Goal: Task Accomplishment & Management: Complete application form

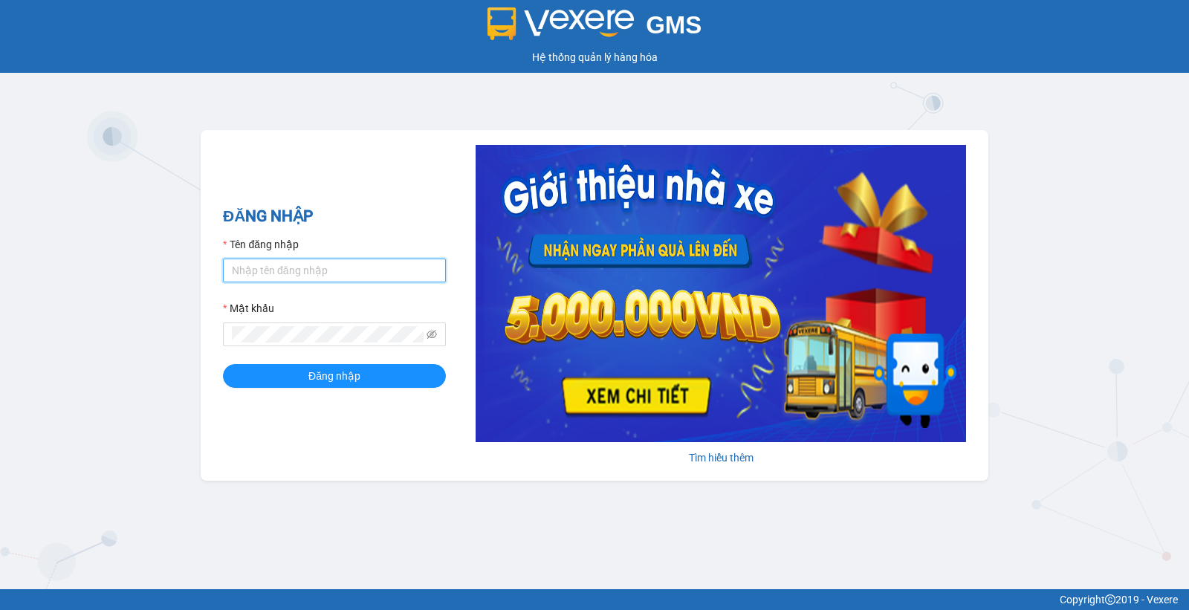
click at [377, 273] on input "Tên đăng nhập" at bounding box center [334, 271] width 223 height 24
type input "huyenttn.petrobp"
click at [367, 324] on span at bounding box center [334, 334] width 223 height 24
click at [223, 364] on button "Đăng nhập" at bounding box center [334, 376] width 223 height 24
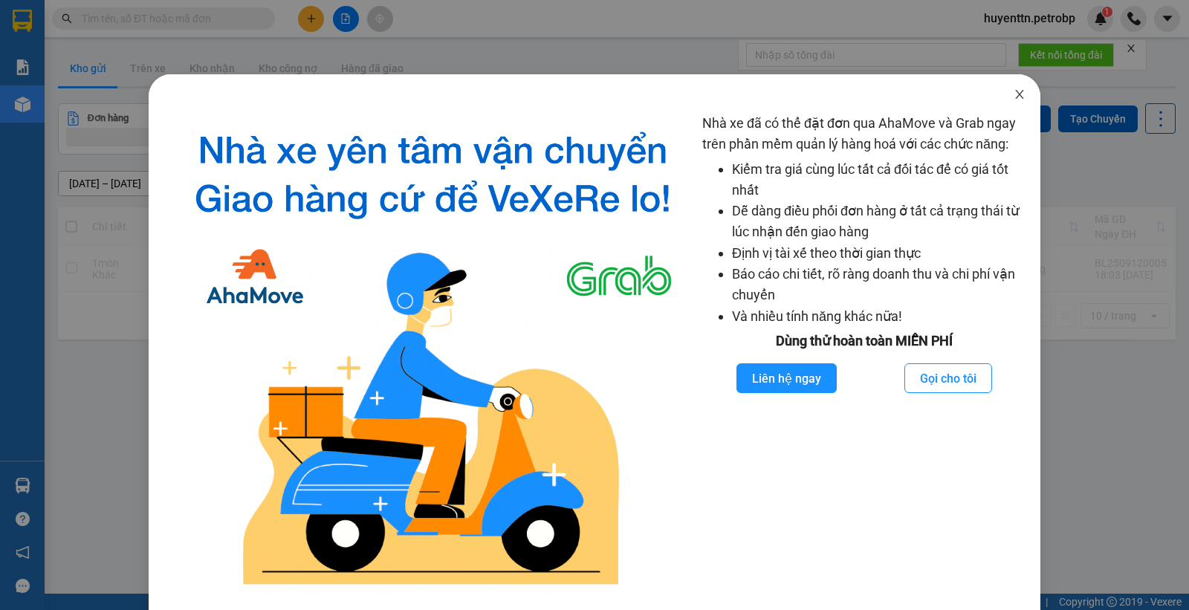
click at [1013, 92] on icon "close" at bounding box center [1019, 94] width 12 height 12
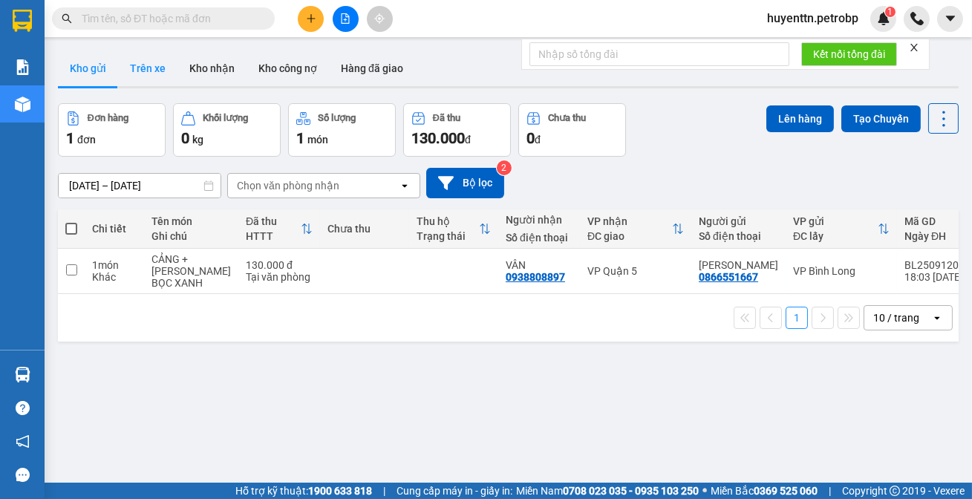
click at [158, 77] on button "Trên xe" at bounding box center [147, 69] width 59 height 36
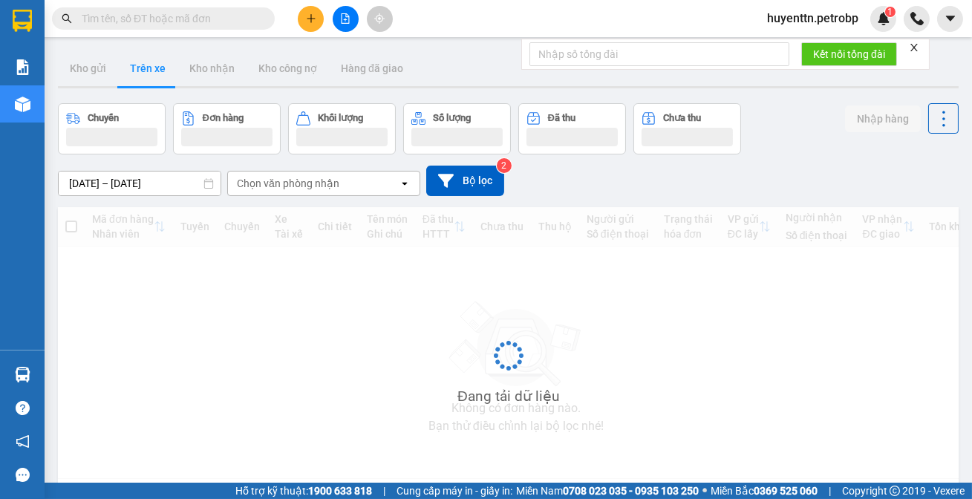
click at [88, 183] on input "13/09/2025 – 13/09/2025" at bounding box center [140, 184] width 162 height 24
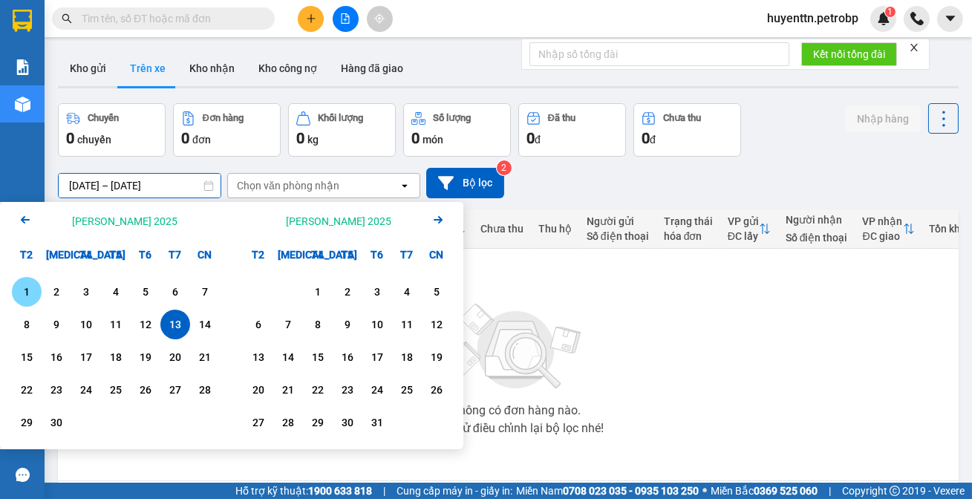
click at [19, 283] on div "1" at bounding box center [26, 292] width 21 height 18
click at [140, 188] on input "01/09/2025 – / /" at bounding box center [140, 186] width 162 height 24
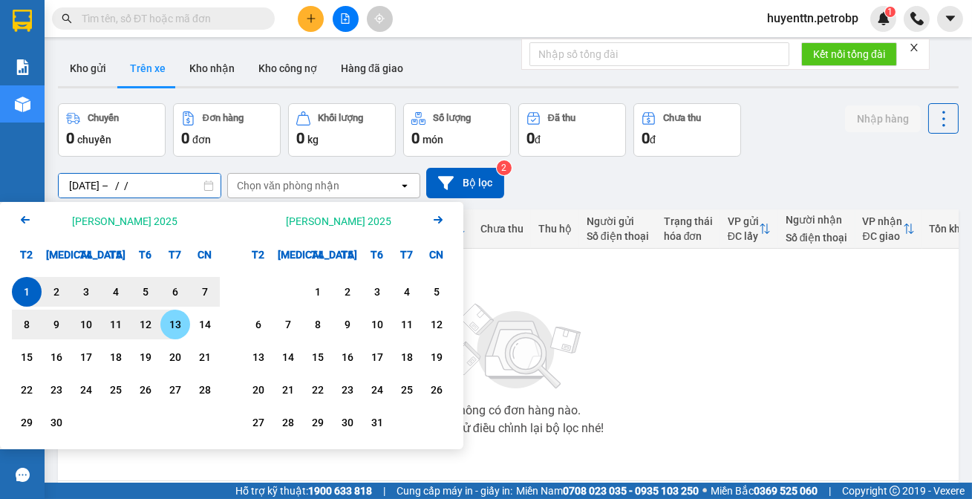
click at [168, 323] on div "13" at bounding box center [175, 325] width 21 height 18
type input "01/09/2025 – 13/09/2025"
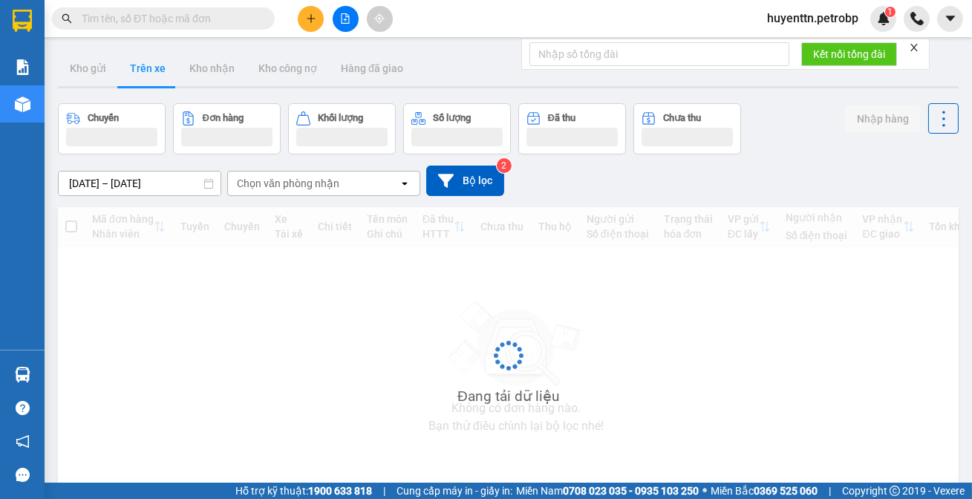
click at [279, 188] on div "Chọn văn phòng nhận" at bounding box center [288, 183] width 103 height 15
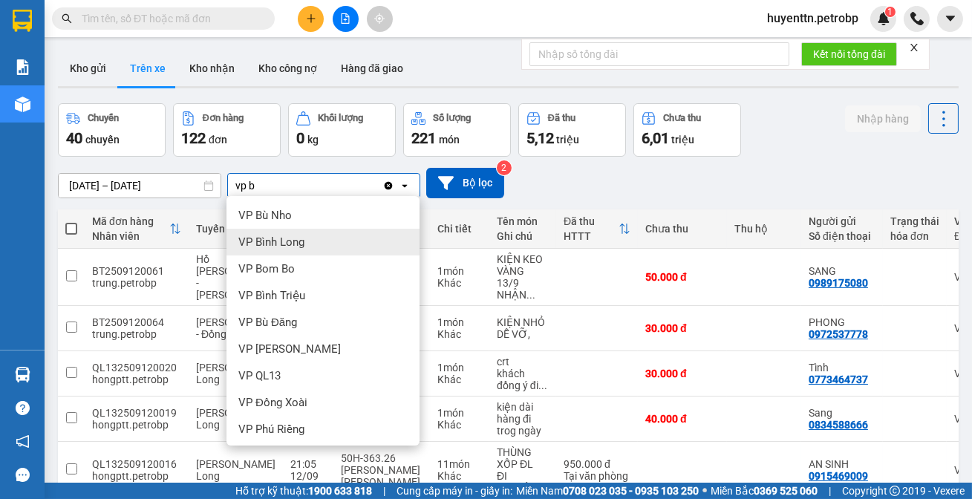
type input "vp b"
click at [307, 233] on div "VP Bình Long" at bounding box center [323, 242] width 193 height 27
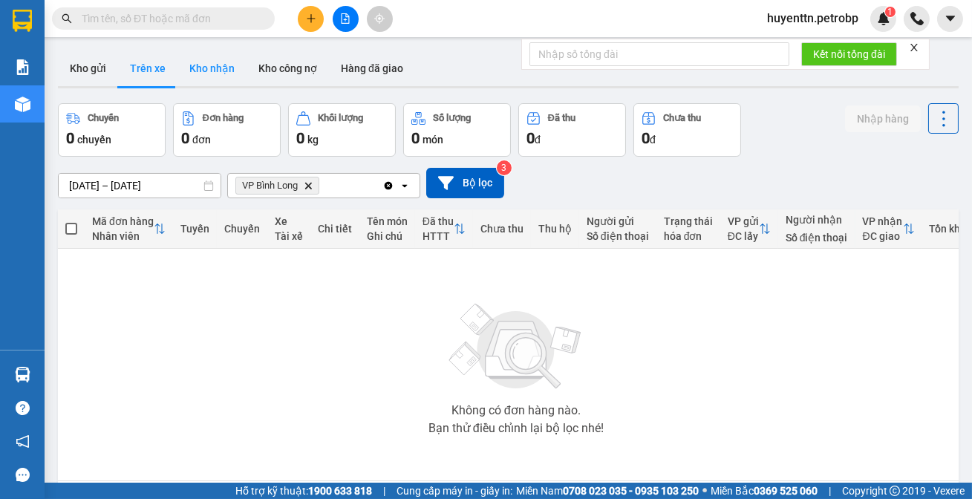
click at [207, 54] on button "Kho nhận" at bounding box center [212, 69] width 69 height 36
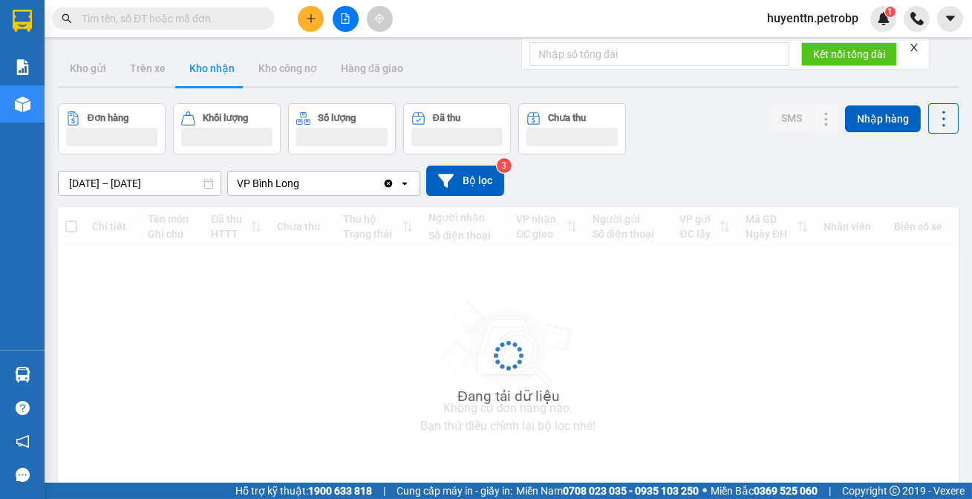
click at [207, 58] on button "Kho nhận" at bounding box center [212, 69] width 69 height 36
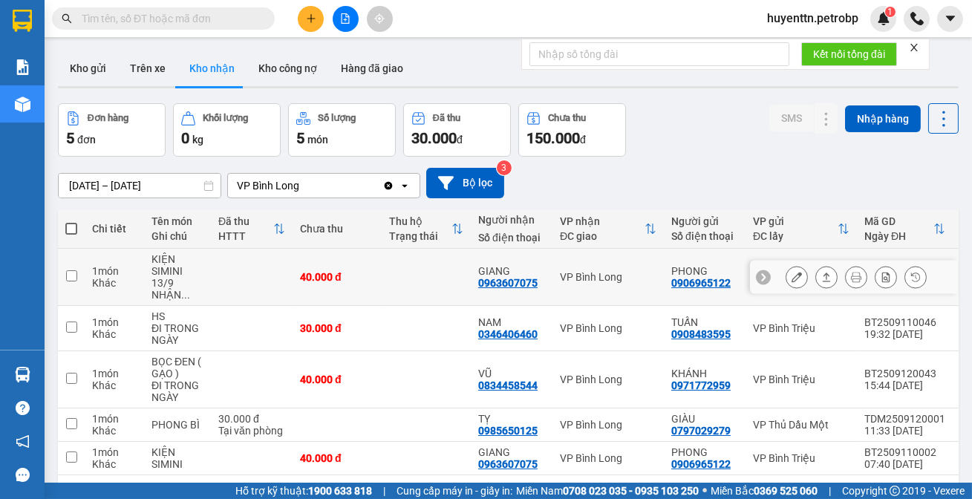
scroll to position [68, 0]
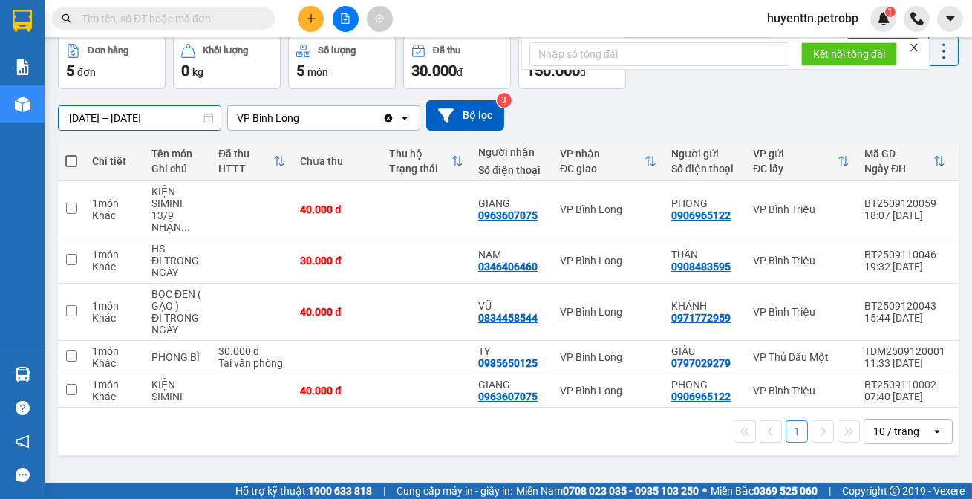
click at [77, 119] on input "11/09/2025 – 13/09/2025" at bounding box center [140, 118] width 162 height 24
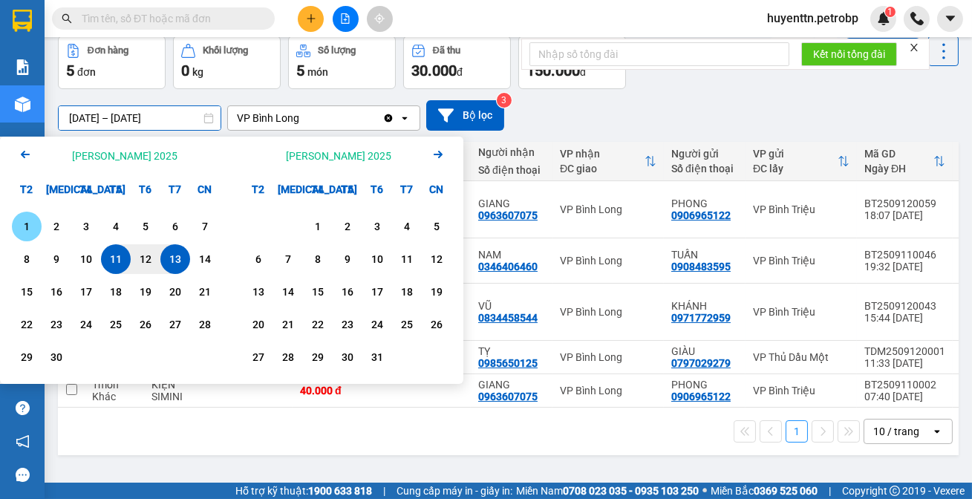
click at [20, 215] on div "1" at bounding box center [27, 227] width 30 height 30
click at [144, 113] on input "01/09/2025 – / /" at bounding box center [140, 118] width 162 height 24
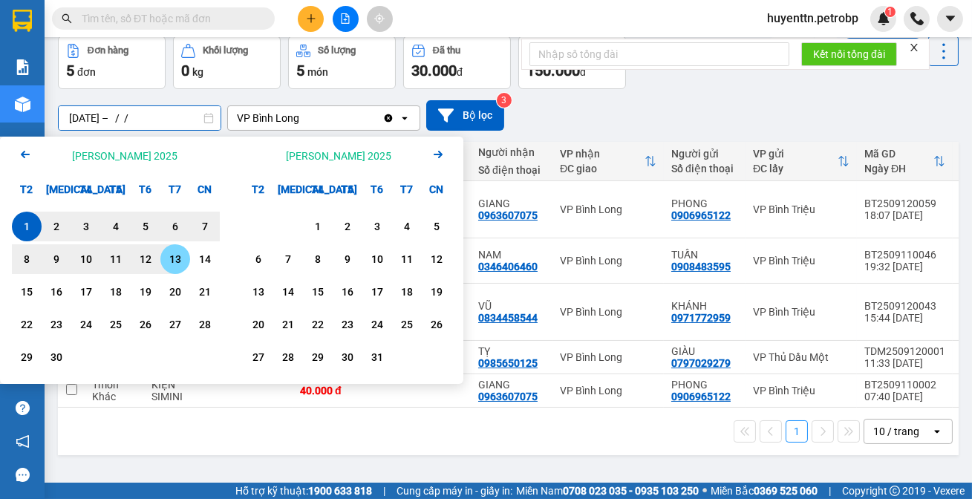
click at [170, 261] on div "13" at bounding box center [175, 259] width 21 height 18
type input "01/09/2025 – 13/09/2025"
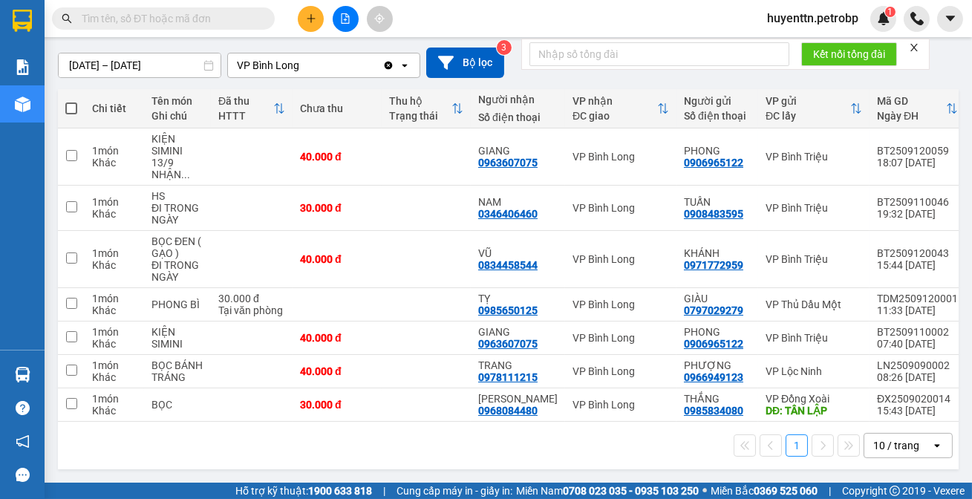
scroll to position [0, 0]
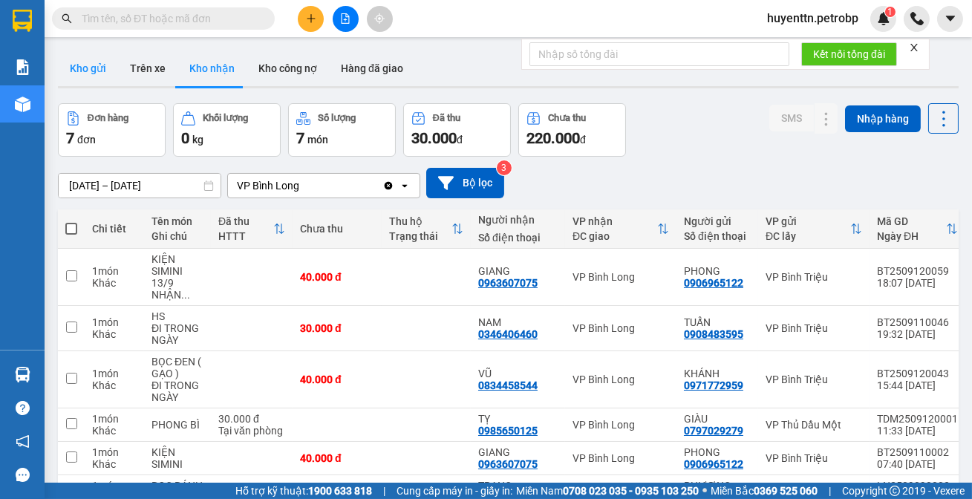
click at [94, 77] on button "Kho gửi" at bounding box center [88, 69] width 60 height 36
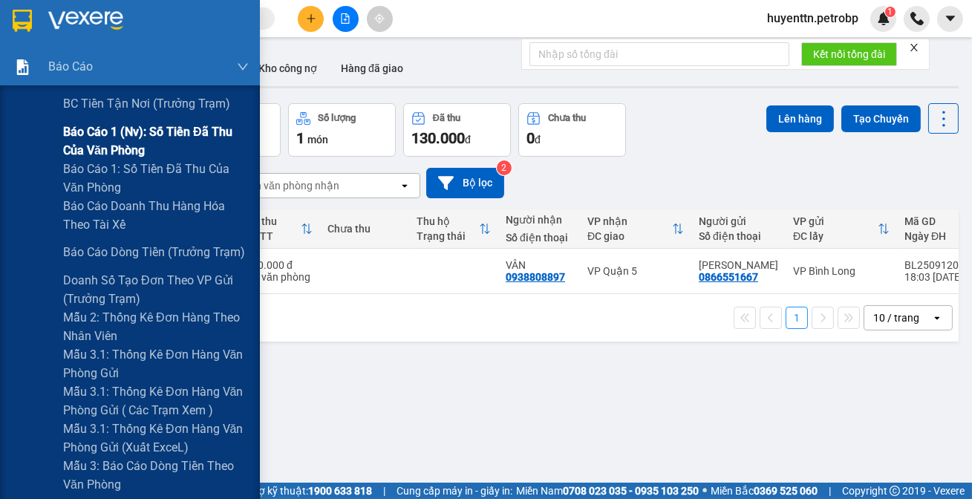
click at [84, 133] on span "Báo cáo 1 (nv): Số tiền đã thu của văn phòng" at bounding box center [156, 141] width 186 height 37
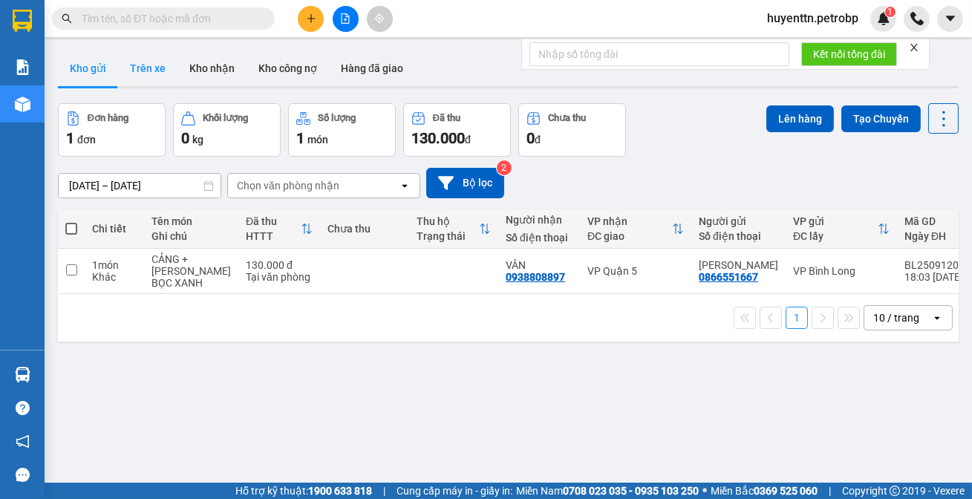
click at [136, 77] on button "Trên xe" at bounding box center [147, 69] width 59 height 36
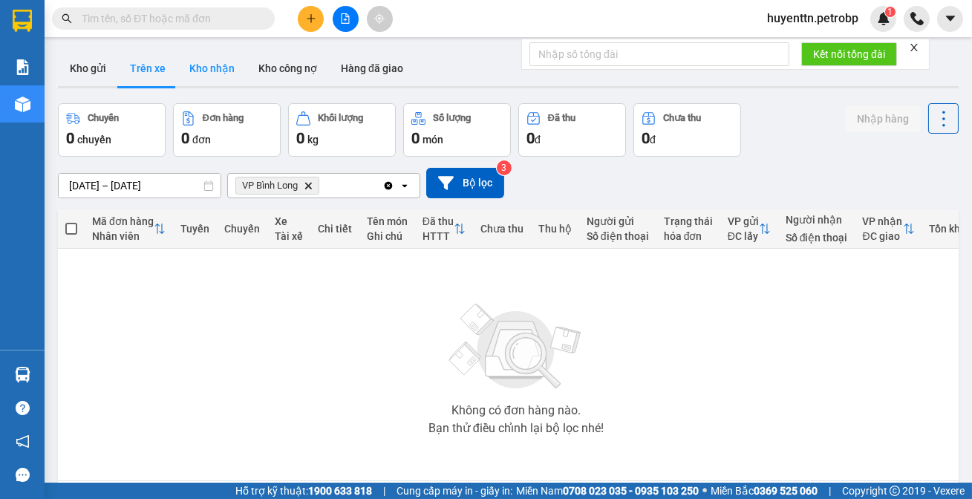
click at [198, 67] on button "Kho nhận" at bounding box center [212, 69] width 69 height 36
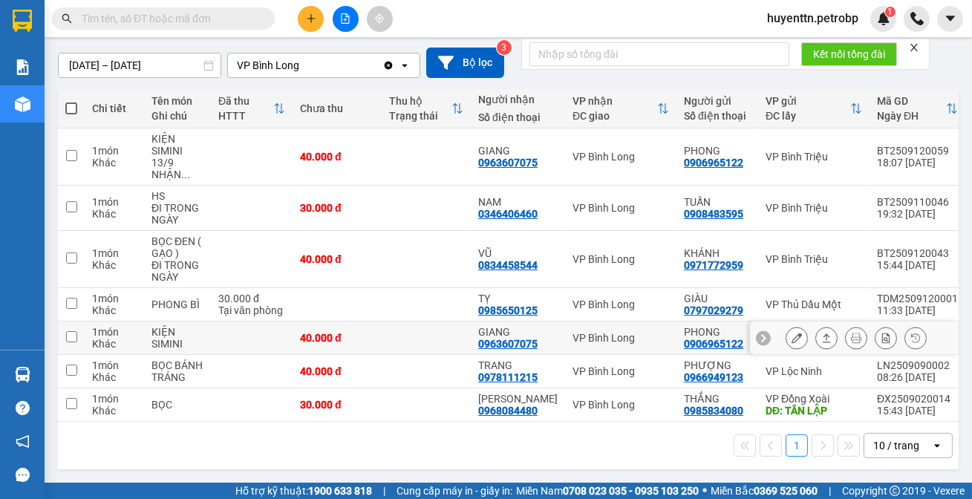
scroll to position [57, 0]
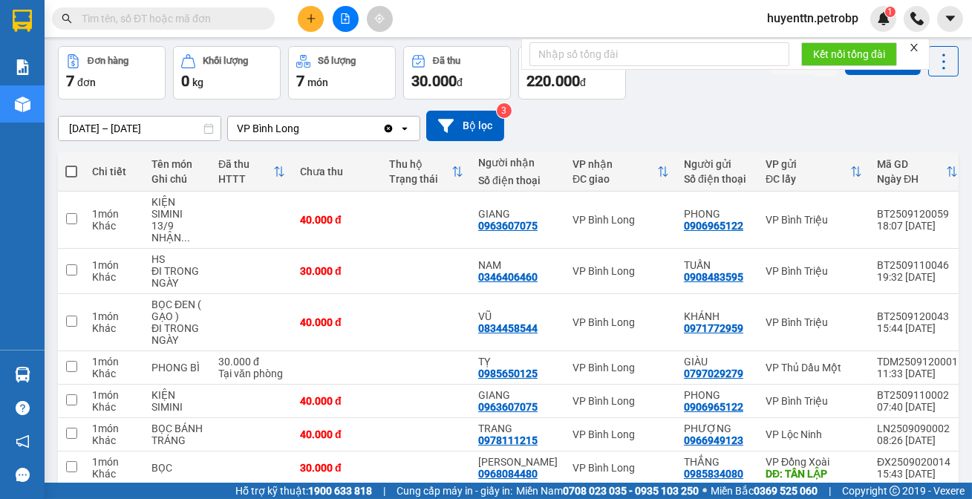
click at [202, 30] on div "Kết quả tìm kiếm ( 0 ) Bộ lọc No Data" at bounding box center [145, 19] width 290 height 26
click at [202, 25] on input "text" at bounding box center [169, 18] width 175 height 16
type input "D"
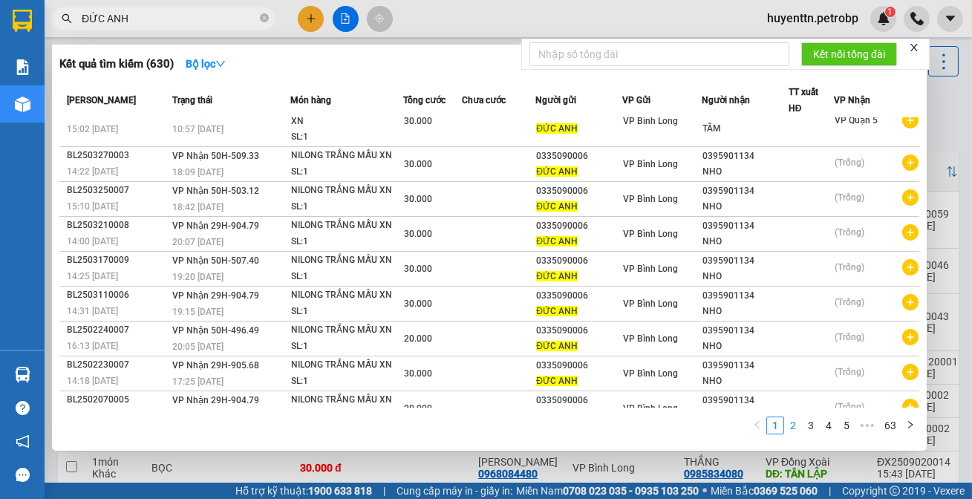
type input "ĐỨC ANH"
click at [793, 431] on link "2" at bounding box center [793, 425] width 16 height 16
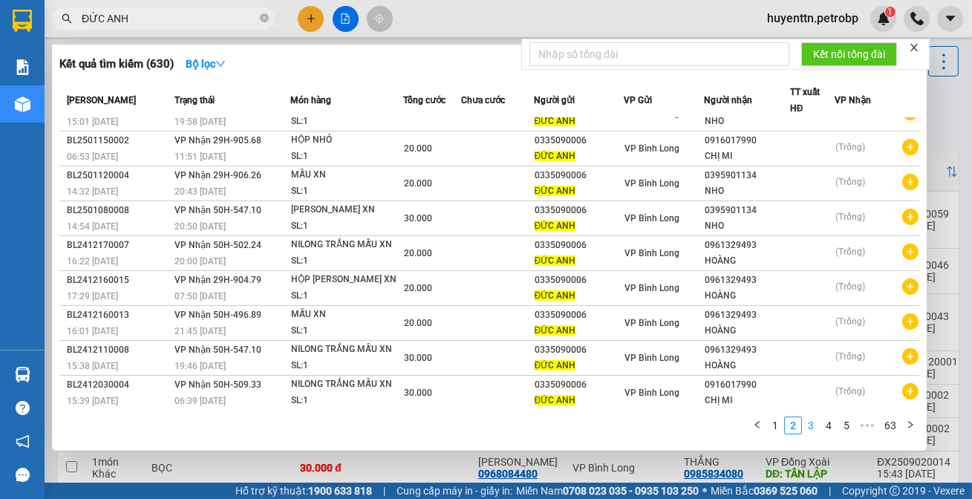
click at [816, 426] on link "3" at bounding box center [811, 425] width 16 height 16
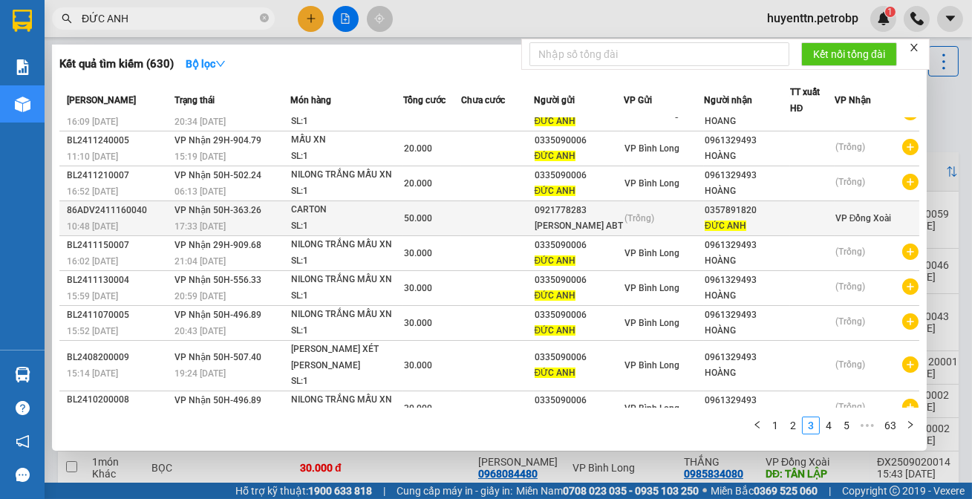
scroll to position [0, 0]
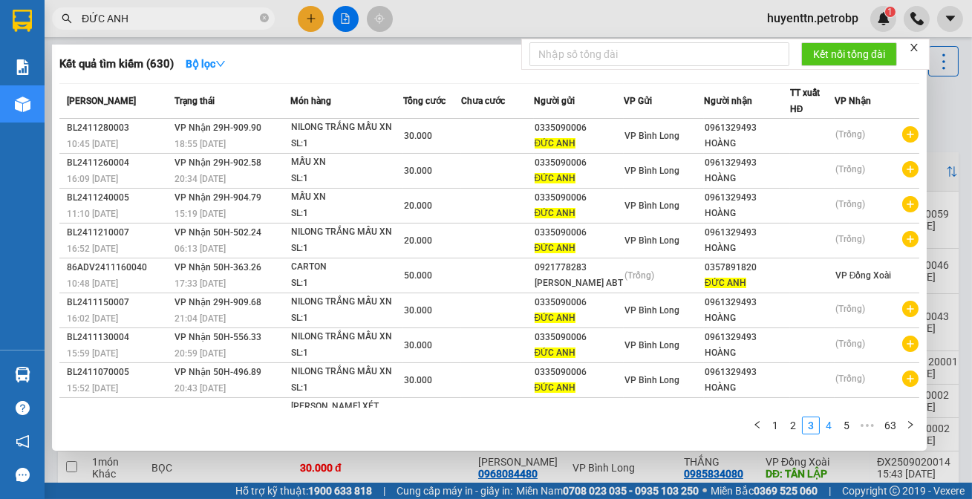
click at [829, 432] on link "4" at bounding box center [829, 425] width 16 height 16
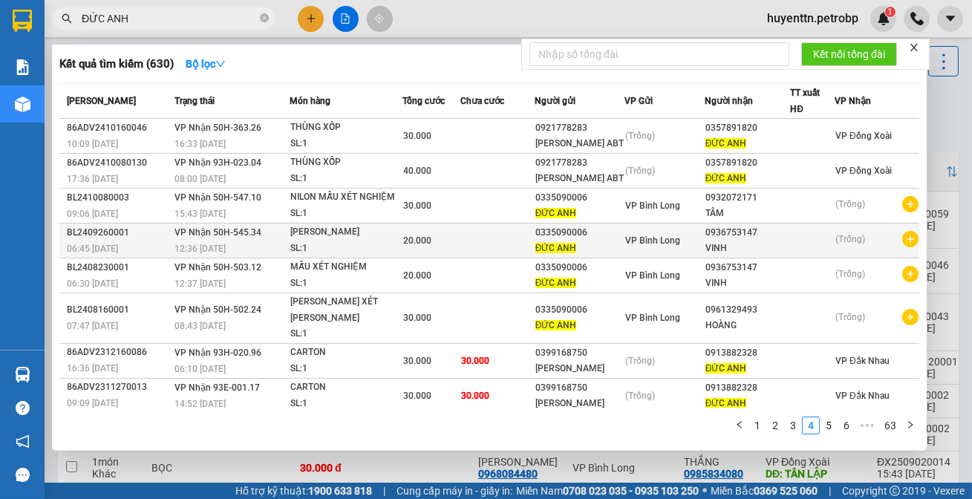
click at [909, 239] on icon "plus-circle" at bounding box center [911, 239] width 16 height 16
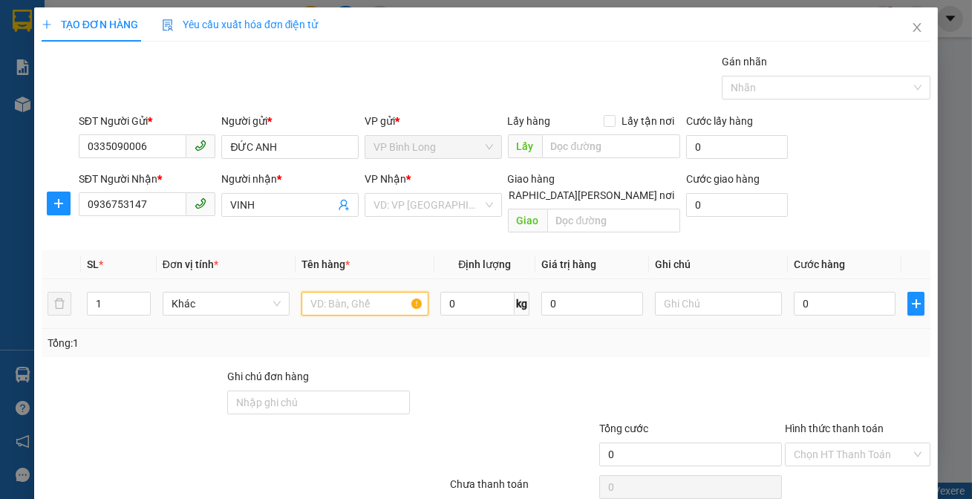
click at [352, 292] on input "text" at bounding box center [365, 304] width 127 height 24
type input "T"
type input "M"
type input "T"
type input "I"
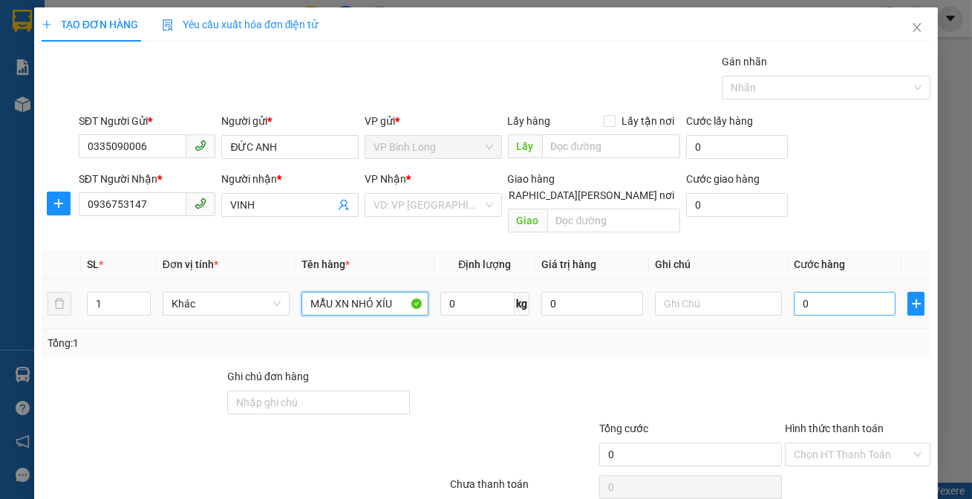
type input "MẪU XN NHỎ XÍU"
click at [802, 292] on input "0" at bounding box center [845, 304] width 102 height 24
type input "3"
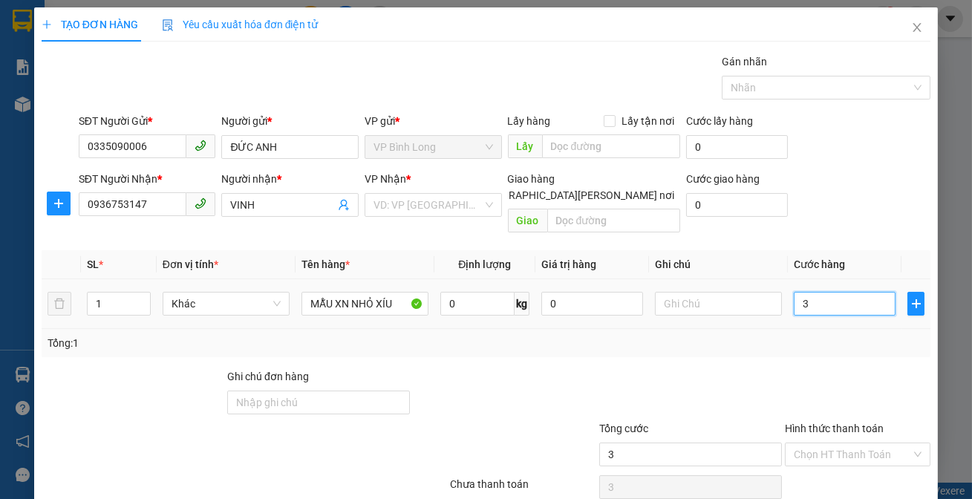
type input "30"
type input "300"
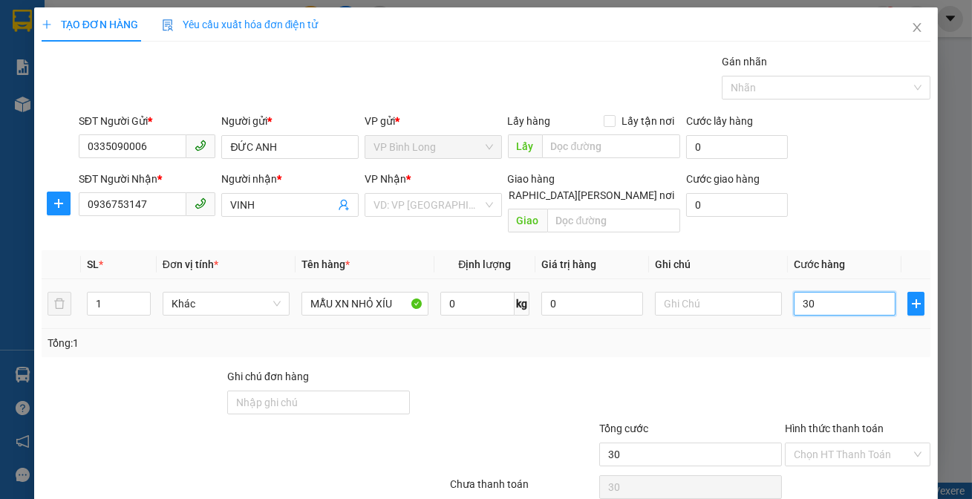
type input "300"
type input "3.000"
type input "30.000"
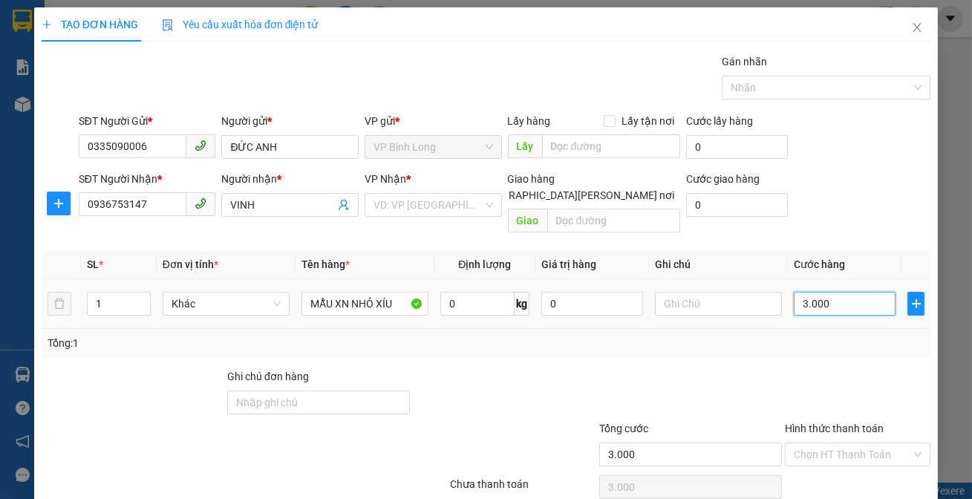
type input "30.000"
click at [453, 207] on input "search" at bounding box center [428, 205] width 109 height 22
type input "Q"
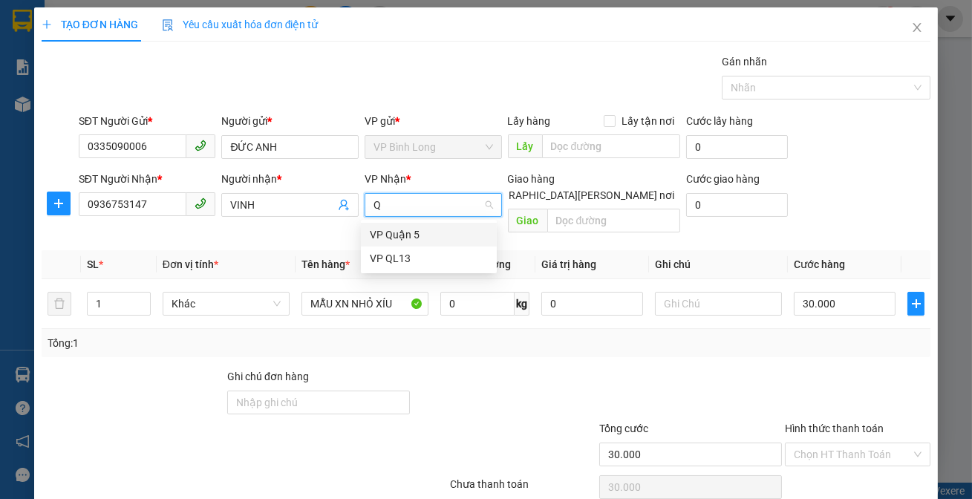
click at [431, 235] on div "VP Quận 5" at bounding box center [429, 235] width 118 height 16
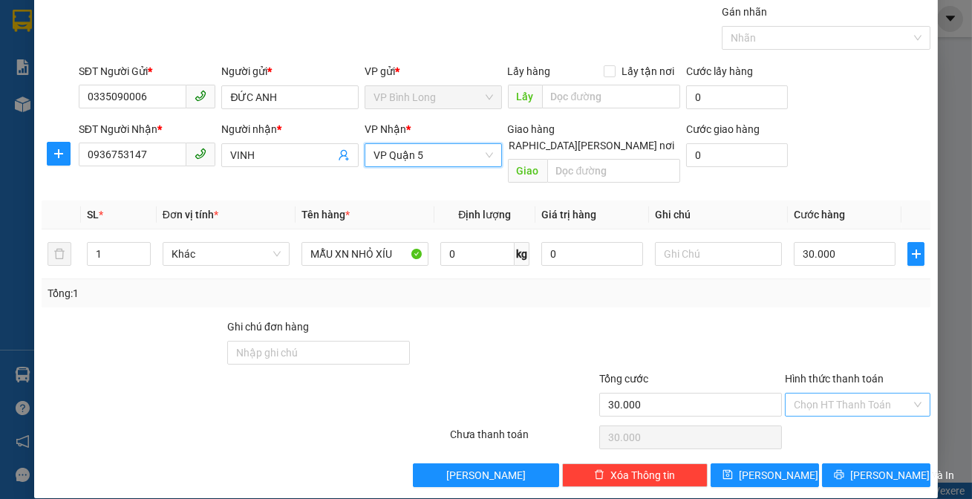
click at [802, 394] on input "Hình thức thanh toán" at bounding box center [852, 405] width 117 height 22
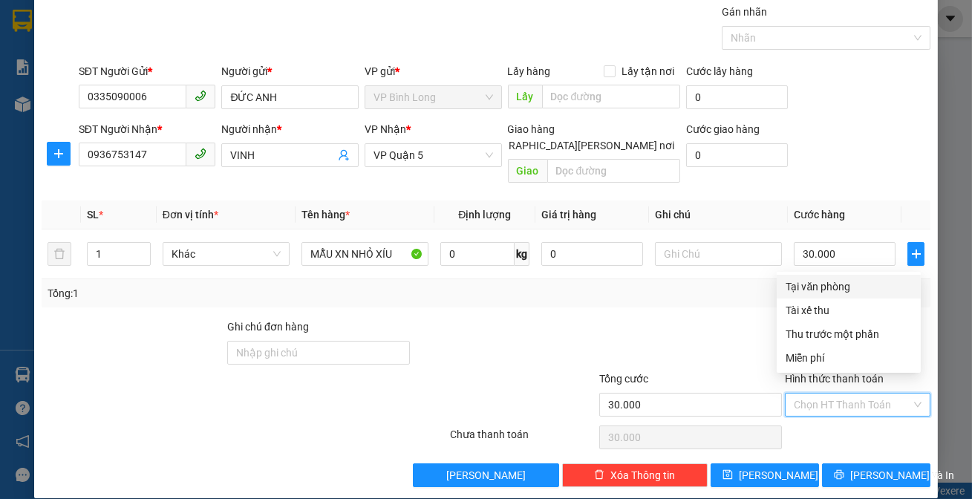
click at [821, 288] on div "Tại văn phòng" at bounding box center [849, 287] width 126 height 16
type input "0"
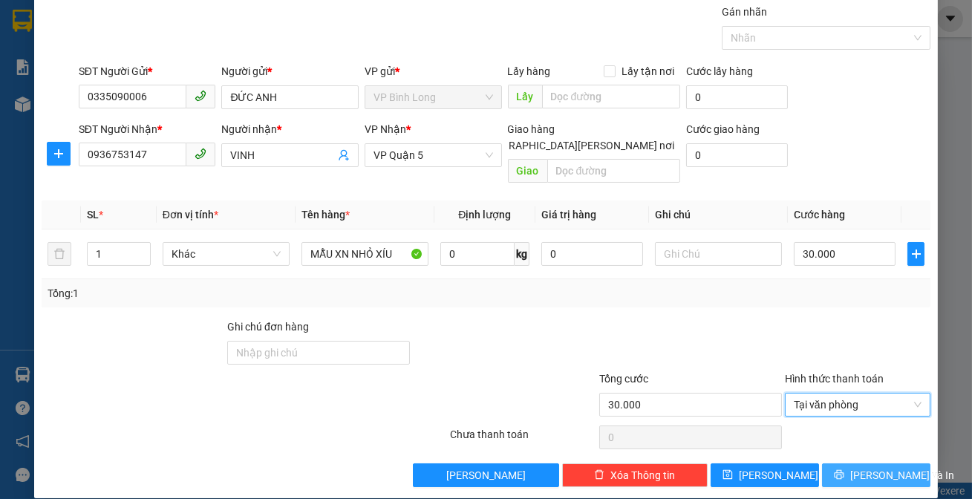
click at [856, 468] on button "Lưu và In" at bounding box center [876, 476] width 108 height 24
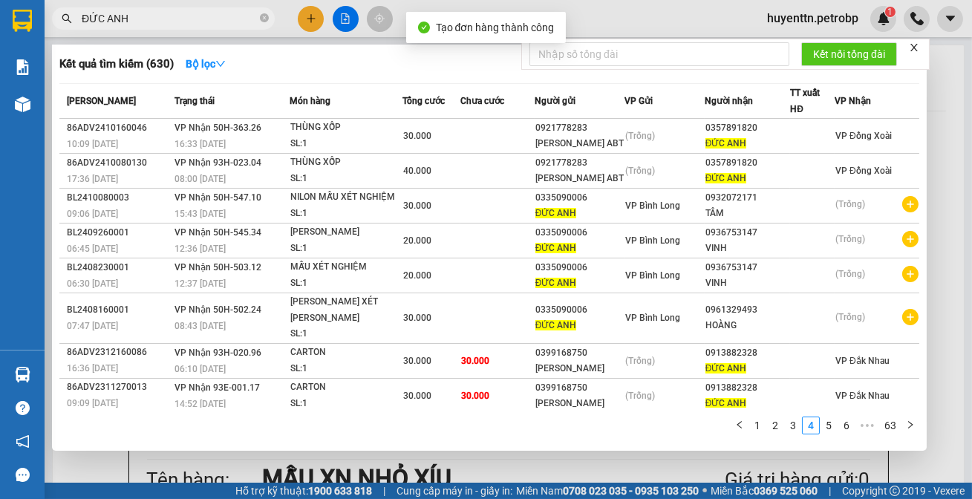
click at [570, 11] on div at bounding box center [486, 249] width 972 height 499
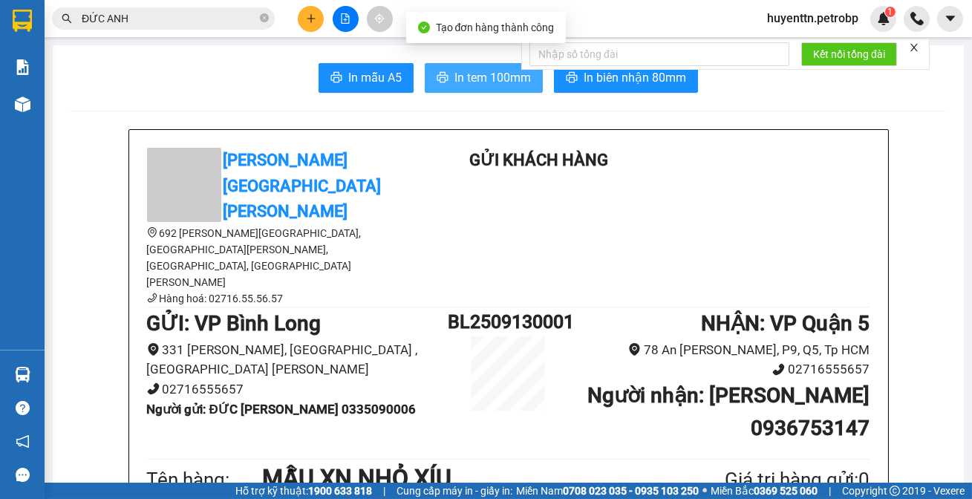
click at [472, 81] on span "In tem 100mm" at bounding box center [493, 77] width 77 height 19
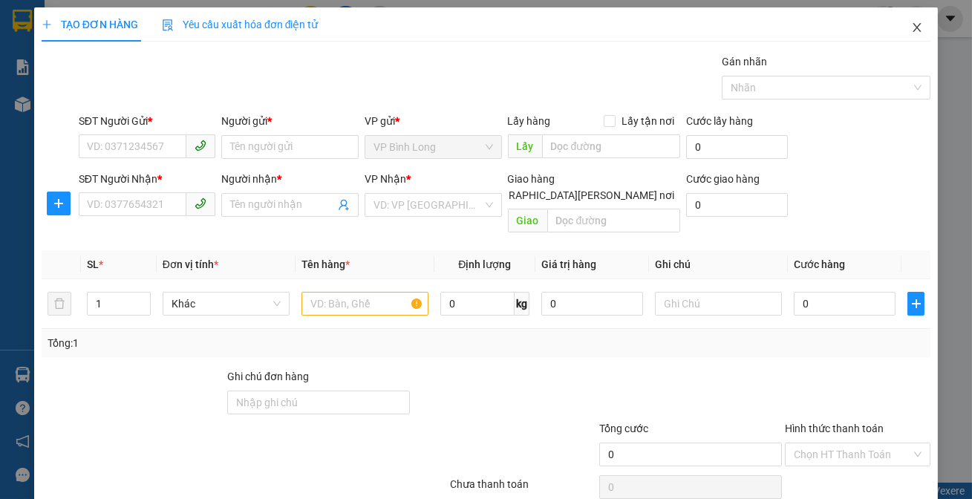
click at [911, 26] on icon "close" at bounding box center [917, 28] width 12 height 12
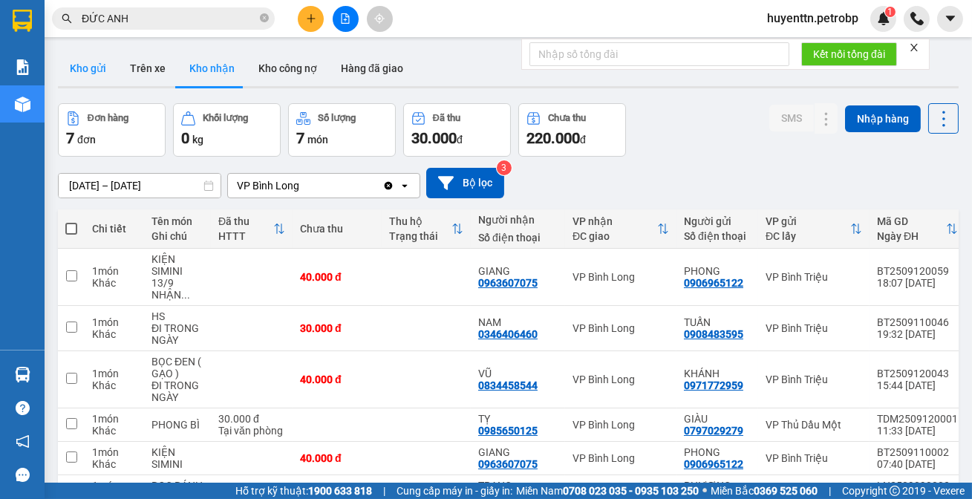
click at [91, 73] on button "Kho gửi" at bounding box center [88, 69] width 60 height 36
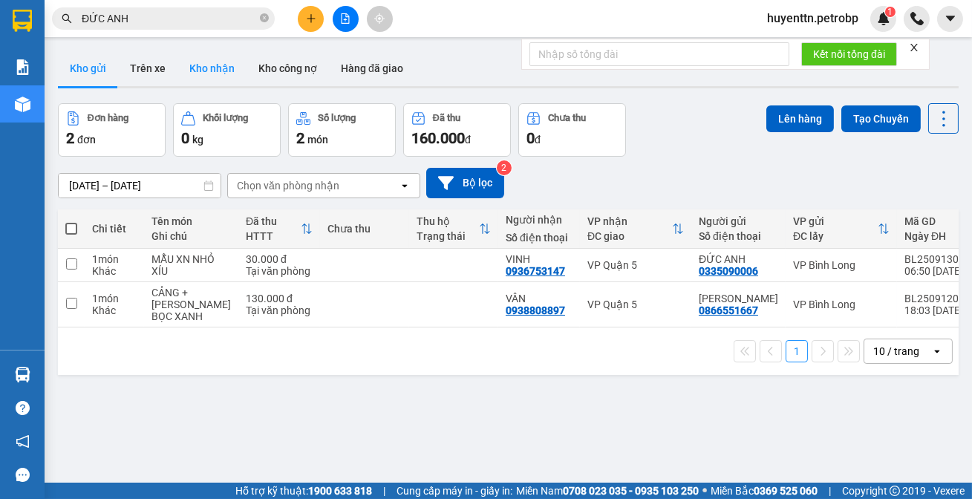
click at [202, 71] on button "Kho nhận" at bounding box center [212, 69] width 69 height 36
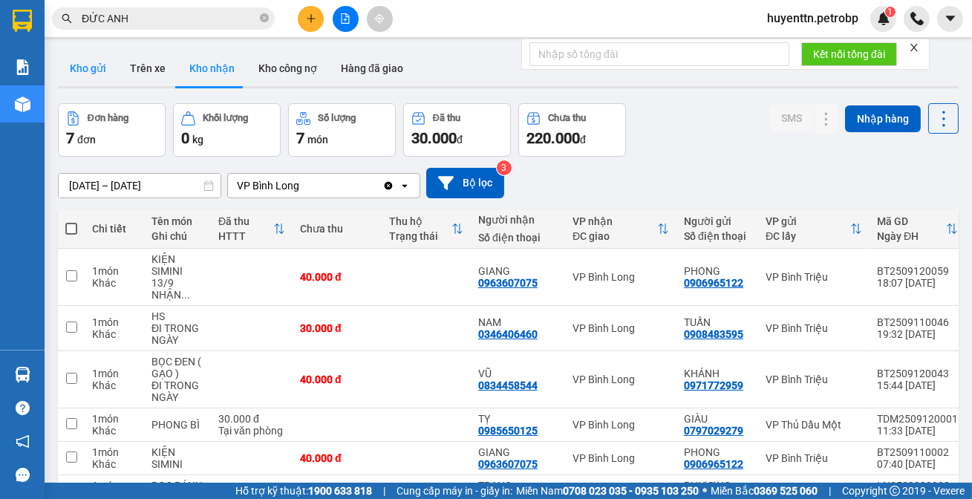
click at [94, 81] on button "Kho gửi" at bounding box center [88, 69] width 60 height 36
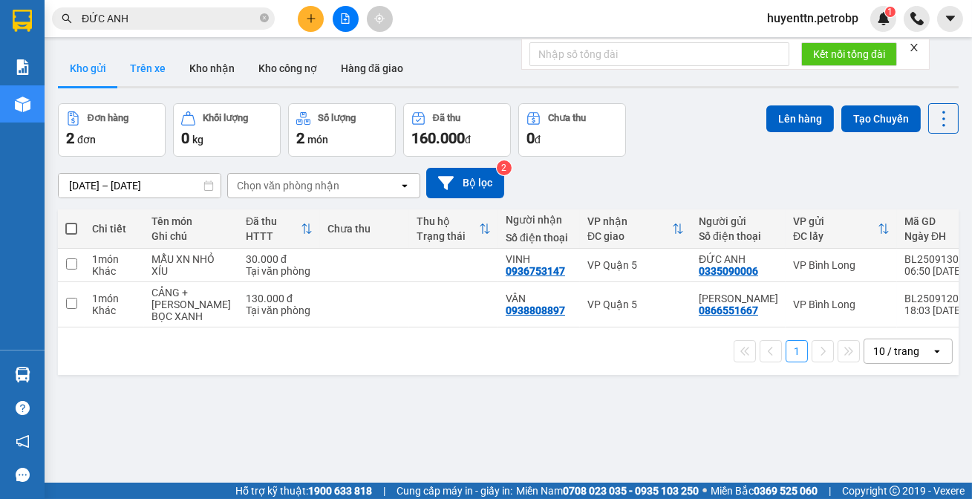
click at [141, 69] on button "Trên xe" at bounding box center [147, 69] width 59 height 36
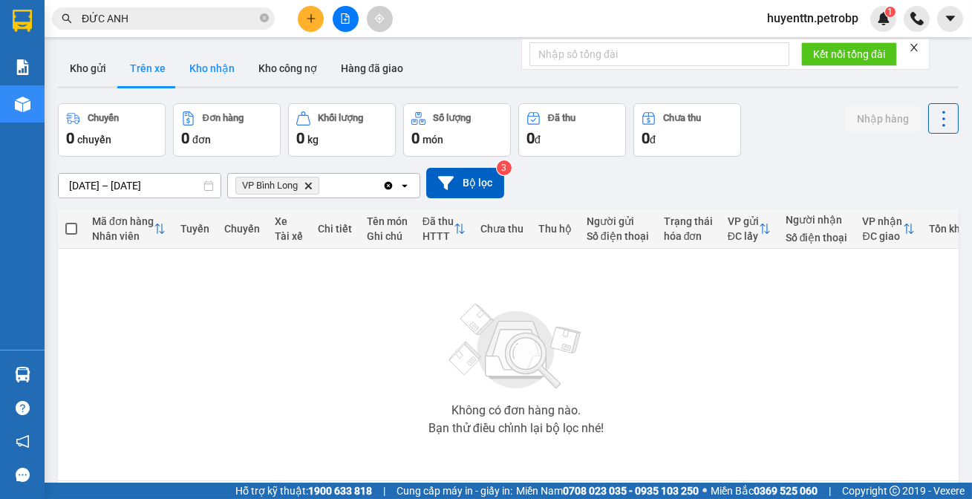
click at [178, 68] on button "Kho nhận" at bounding box center [212, 69] width 69 height 36
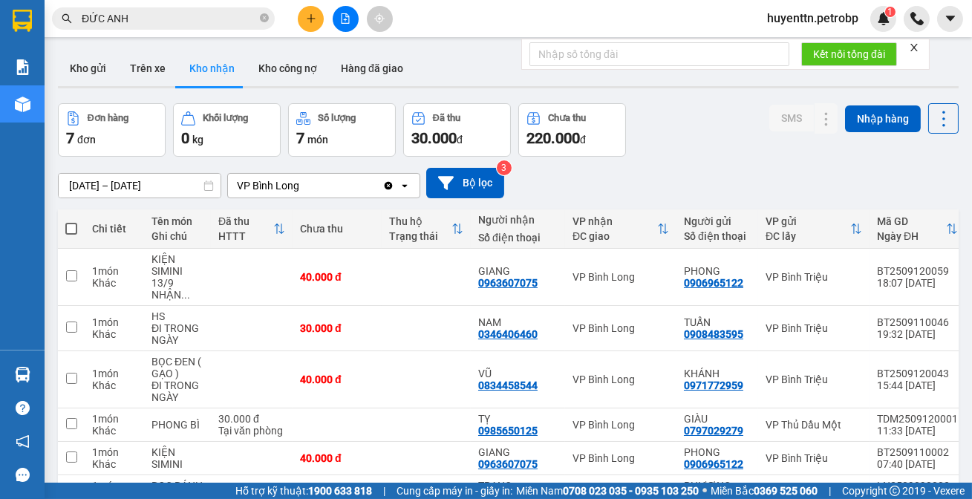
scroll to position [125, 0]
